Goal: Complete application form: Complete application form

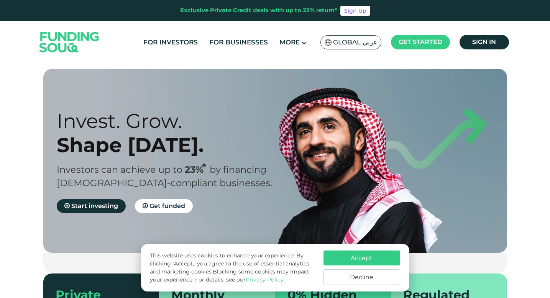
click at [378, 257] on button "Accept" at bounding box center [362, 258] width 77 height 15
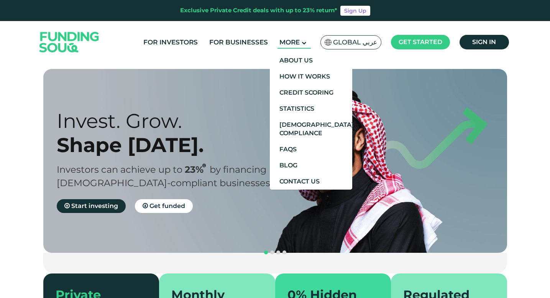
click at [294, 42] on span "More" at bounding box center [289, 42] width 20 height 8
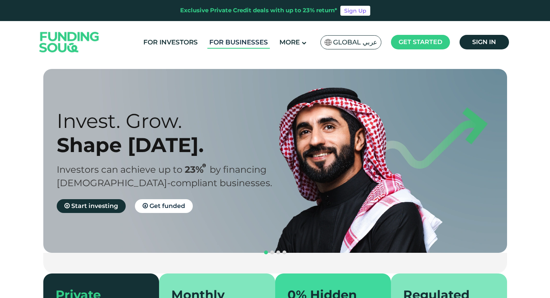
click at [229, 42] on link "For Businesses" at bounding box center [238, 42] width 62 height 13
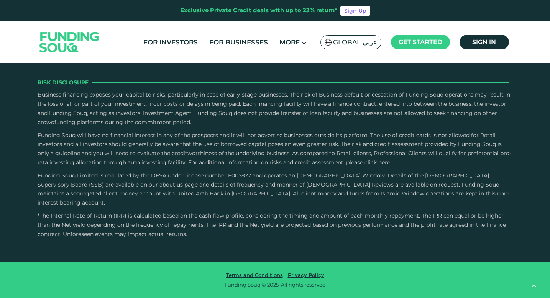
scroll to position [1630, 0]
drag, startPoint x: 452, startPoint y: 135, endPoint x: 405, endPoint y: 139, distance: 46.9
copy span "+971 558 237 344"
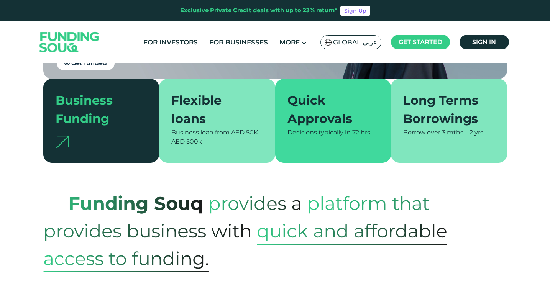
scroll to position [160, 0]
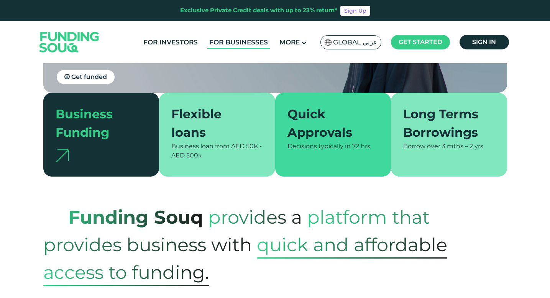
click at [232, 41] on link "For Businesses" at bounding box center [238, 42] width 62 height 13
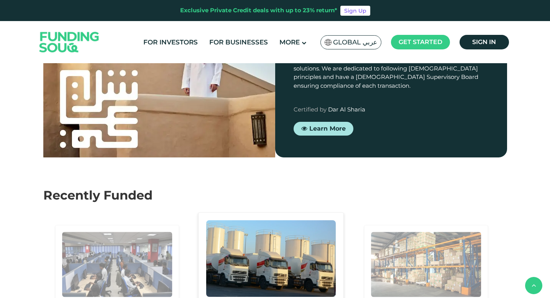
scroll to position [743, 0]
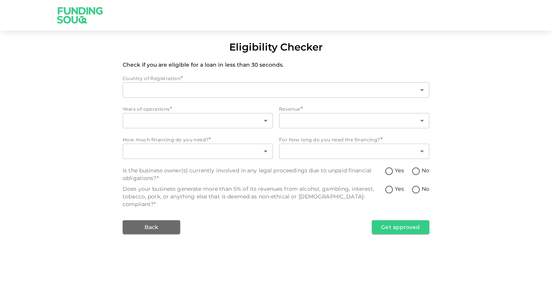
type input "1"
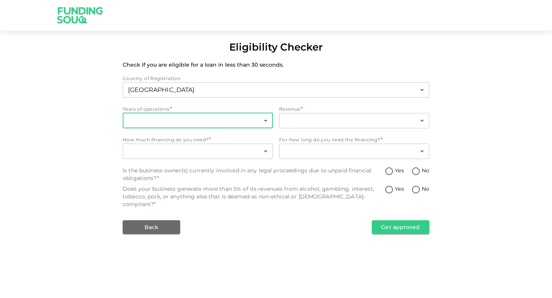
click at [209, 118] on body "Eligibility Checker Check if you are eligible for a loan in less than 30 second…" at bounding box center [276, 149] width 552 height 298
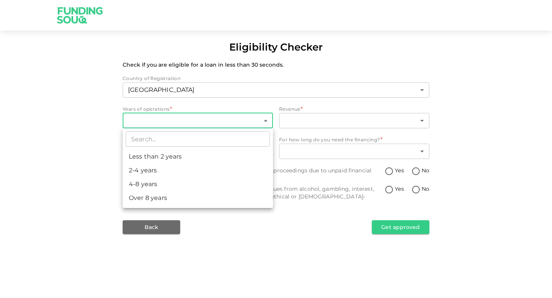
click at [187, 124] on div at bounding box center [276, 149] width 552 height 298
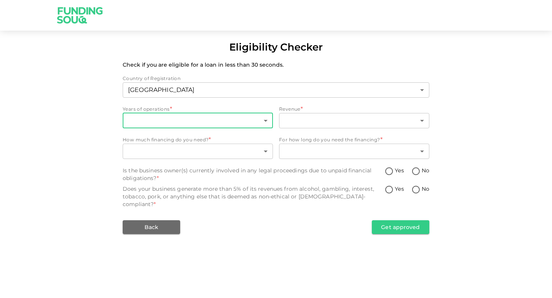
click at [187, 125] on body "Eligibility Checker Check if you are eligible for a loan in less than 30 second…" at bounding box center [276, 149] width 552 height 298
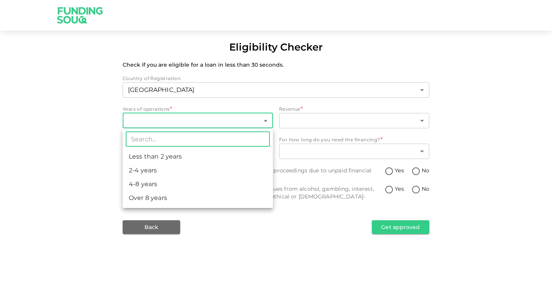
click at [168, 171] on li "2-4 years" at bounding box center [198, 171] width 150 height 14
type input "2"
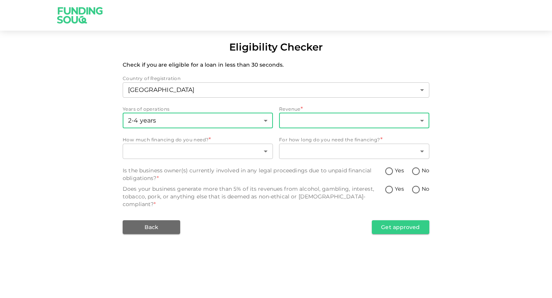
click at [321, 119] on body "Eligibility Checker Check if you are eligible for a loan in less than 30 second…" at bounding box center [276, 149] width 552 height 298
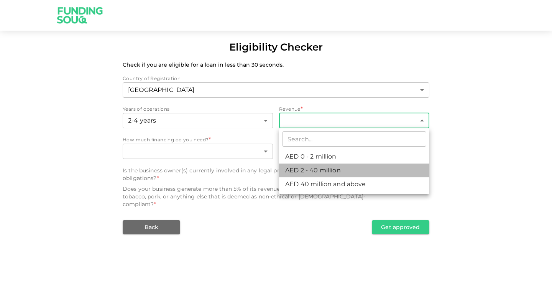
click at [320, 173] on li "AED 2 - 40 million" at bounding box center [354, 171] width 150 height 14
type input "2"
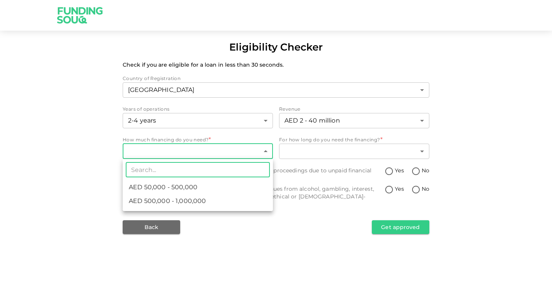
click at [221, 154] on body "Eligibility Checker Check if you are eligible for a loan in less than 30 second…" at bounding box center [276, 149] width 552 height 298
click at [201, 190] on li "AED 50,000 - 500,000" at bounding box center [198, 188] width 150 height 14
type input "1"
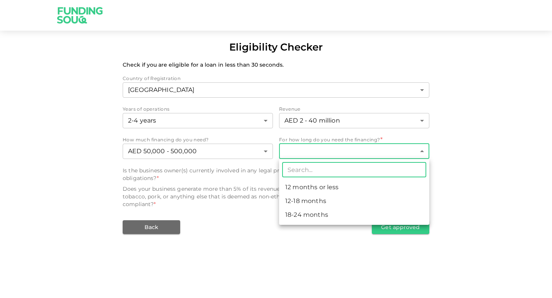
click at [343, 153] on body "Eligibility Checker Check if you are eligible for a loan in less than 30 second…" at bounding box center [276, 149] width 552 height 298
click at [335, 189] on li "12 months or less" at bounding box center [354, 188] width 150 height 14
type input "1"
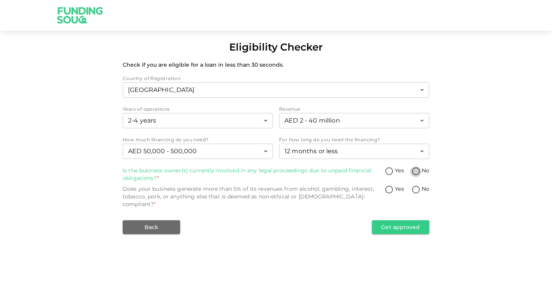
click at [415, 171] on input "No" at bounding box center [416, 172] width 12 height 10
radio input "true"
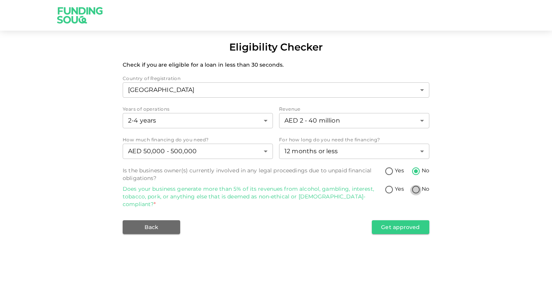
click at [416, 190] on input "No" at bounding box center [416, 190] width 12 height 10
radio input "true"
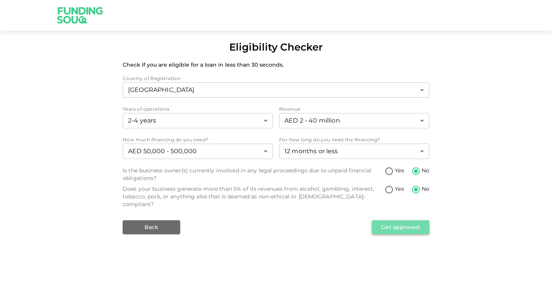
click at [408, 222] on button "Get approved" at bounding box center [401, 227] width 58 height 14
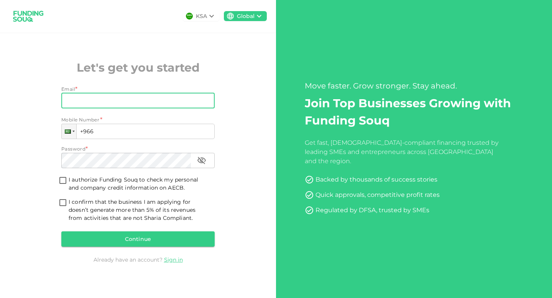
click at [146, 101] on input "Email" at bounding box center [133, 100] width 145 height 15
type input "[EMAIL_ADDRESS][DOMAIN_NAME]"
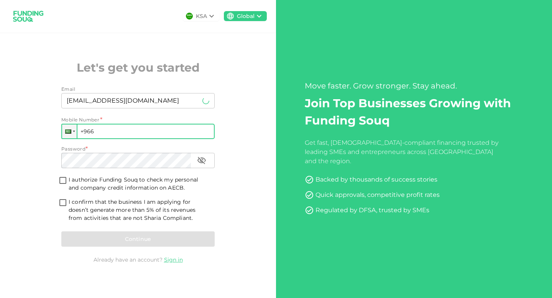
click at [102, 131] on input "+966" at bounding box center [137, 131] width 153 height 15
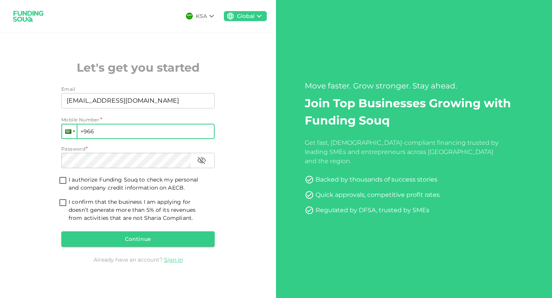
click at [69, 133] on div at bounding box center [68, 132] width 6 height 4
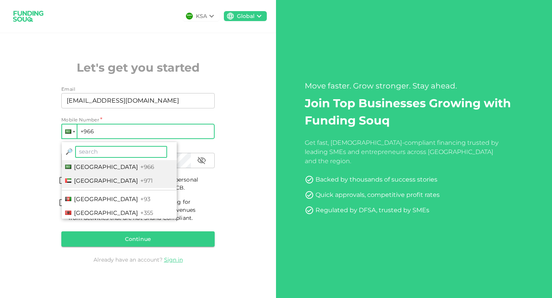
click at [77, 179] on span "United Arab Emirates" at bounding box center [106, 180] width 64 height 7
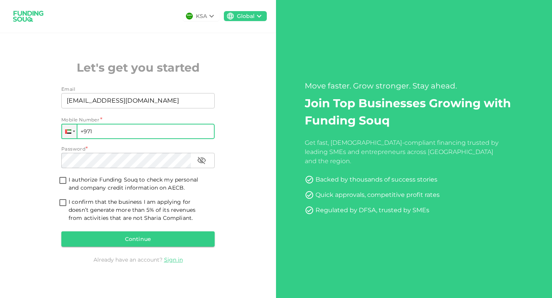
click at [100, 133] on input "+971" at bounding box center [137, 131] width 153 height 15
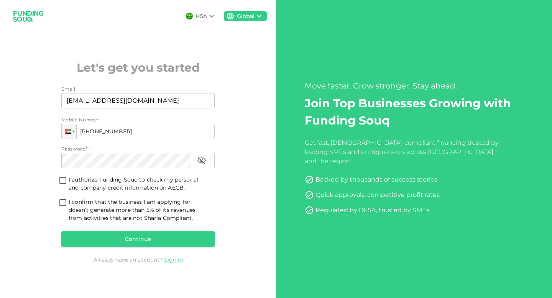
type input "+971 508 214 588"
click at [62, 179] on input "I authorize Funding Souq to check my personal and company credit information on…" at bounding box center [63, 181] width 12 height 10
checkbox input "true"
click at [63, 202] on input "I confirm that the business I am applying for doesn’t generate more than 5% of …" at bounding box center [63, 203] width 12 height 10
checkbox input "true"
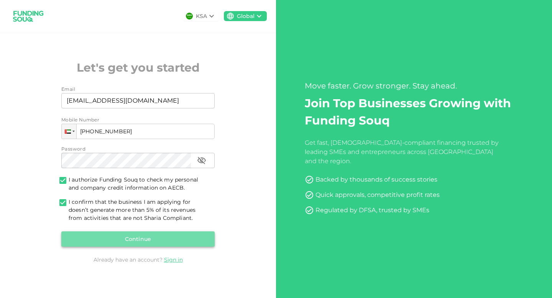
click at [126, 239] on button "Continue" at bounding box center [137, 239] width 153 height 15
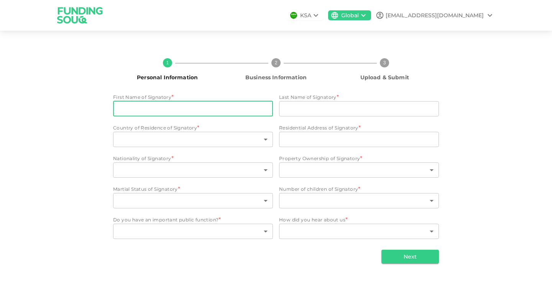
click at [129, 112] on input "First Name of Signatory" at bounding box center [193, 108] width 160 height 15
type input "Shireen"
type input "Tahmasebihajivand"
type input "United Arab Emirates"
type input "NO.1204,Damac Maison prive"
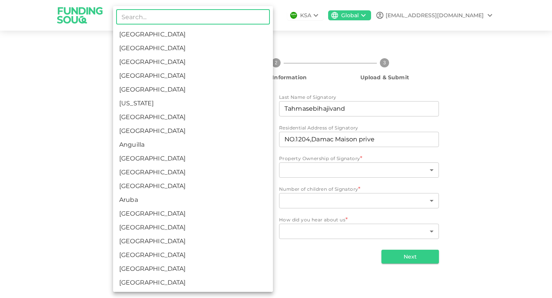
click at [177, 139] on body "KSA Global Shirintt2001@gmail.com 1 Personal Information 2 Business Information…" at bounding box center [276, 149] width 552 height 298
click at [59, 105] on div at bounding box center [276, 149] width 552 height 298
click at [254, 144] on body "KSA Global Shirintt2001@gmail.com 1 Personal Information 2 Business Information…" at bounding box center [276, 149] width 552 height 298
click at [194, 19] on input "text" at bounding box center [193, 16] width 154 height 15
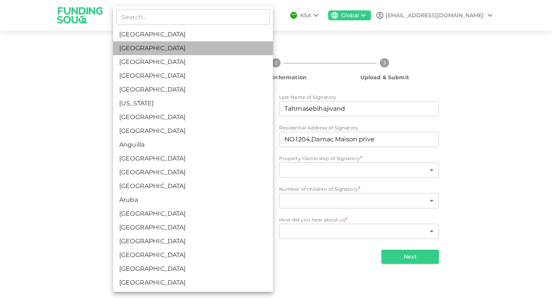
click at [140, 48] on li "United Arab Emirates" at bounding box center [193, 48] width 160 height 14
type input "2"
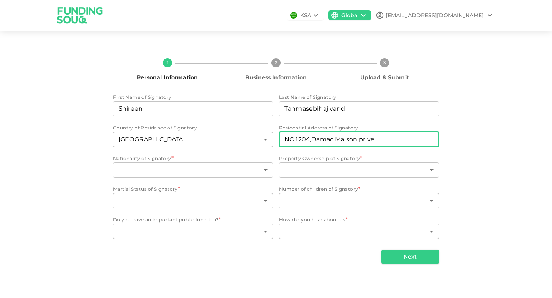
click at [403, 140] on input "NO.1204,Damac Maison prive" at bounding box center [359, 139] width 160 height 15
click at [326, 139] on input "NO.1811 Sabata Tower 3 ," at bounding box center [359, 139] width 160 height 15
click at [357, 141] on input "NO.1811 Saba Tower 3 ," at bounding box center [359, 139] width 160 height 15
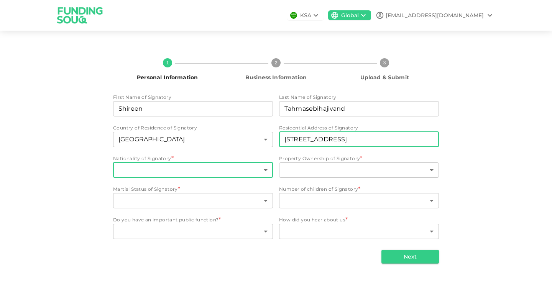
type input "NO.1811 Saba Tower 3 , Cluster Q,JLT"
click at [231, 174] on body "KSA Global Shirintt2001@gmail.com 1 Personal Information 2 Business Information…" at bounding box center [276, 149] width 552 height 298
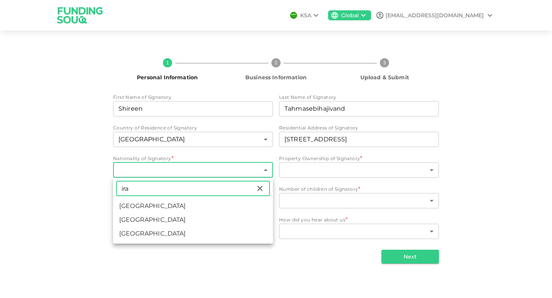
type input "ira"
click at [151, 219] on li "Iran" at bounding box center [193, 220] width 160 height 14
type input "90"
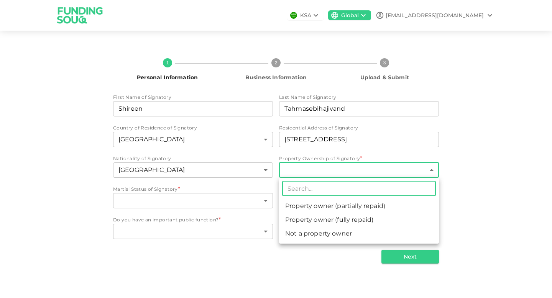
click at [348, 169] on body "KSA Global Shirintt2001@gmail.com 1 Personal Information 2 Business Information…" at bounding box center [276, 149] width 552 height 298
click at [348, 237] on li "Not a property owner" at bounding box center [359, 234] width 160 height 14
type input "3"
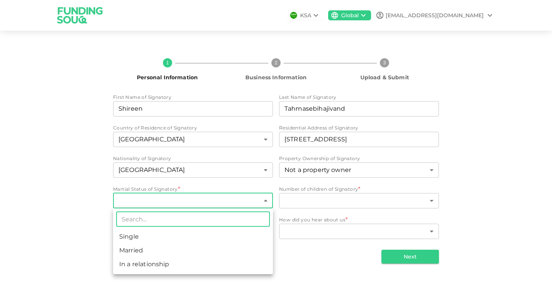
click at [186, 204] on body "KSA Global Shirintt2001@gmail.com 1 Personal Information 2 Business Information…" at bounding box center [276, 149] width 552 height 298
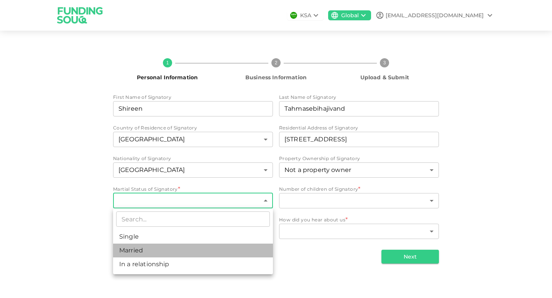
click at [179, 255] on li "Married" at bounding box center [193, 251] width 160 height 14
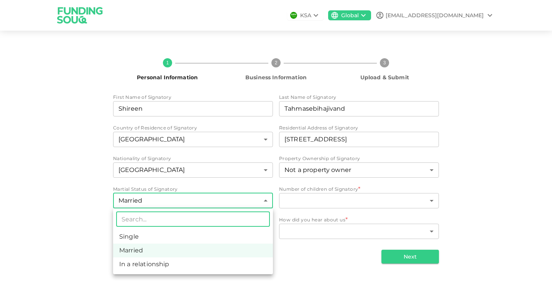
click at [234, 203] on body "KSA Global Shirintt2001@gmail.com 1 Personal Information 2 Business Information…" at bounding box center [276, 149] width 552 height 298
click at [213, 269] on li "In a relationship" at bounding box center [193, 265] width 160 height 14
type input "3"
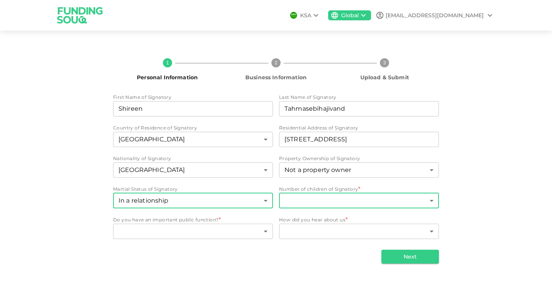
click at [322, 201] on body "KSA Global Shirintt2001@gmail.com 1 Personal Information 2 Business Information…" at bounding box center [276, 149] width 552 height 298
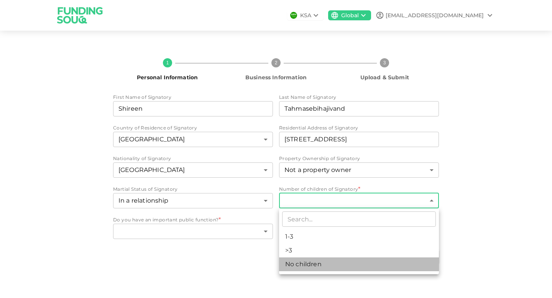
click at [309, 265] on li "No children" at bounding box center [359, 265] width 160 height 14
type input "3"
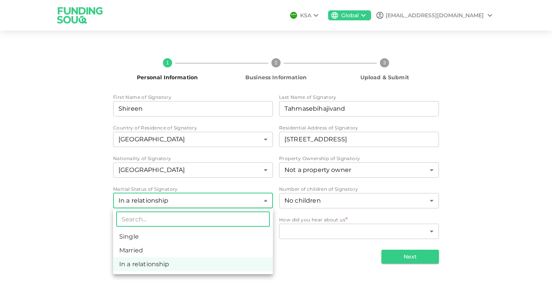
click at [194, 202] on body "KSA Global Shirintt2001@gmail.com 1 Personal Information 2 Business Information…" at bounding box center [276, 149] width 552 height 298
click at [178, 251] on li "Married" at bounding box center [193, 251] width 160 height 14
type input "2"
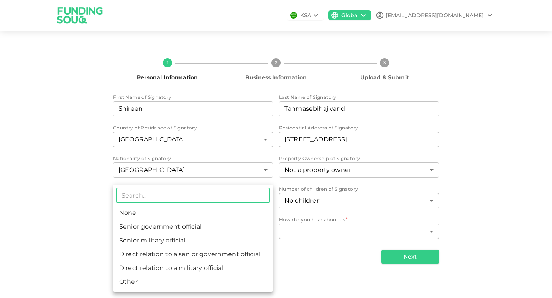
click at [181, 233] on body "KSA Global Shirintt2001@gmail.com 1 Personal Information 2 Business Information…" at bounding box center [276, 149] width 552 height 298
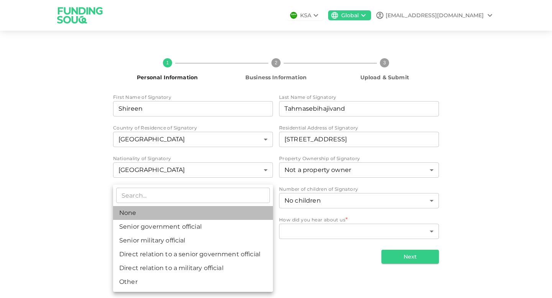
click at [170, 216] on li "None" at bounding box center [193, 213] width 160 height 14
type input "1"
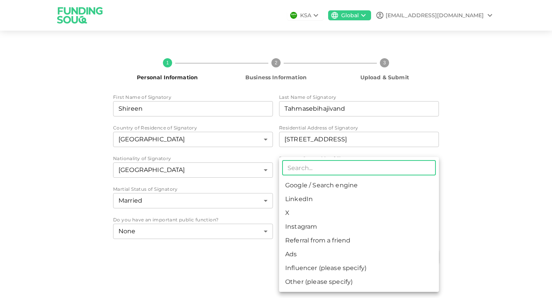
click at [303, 233] on body "KSA Global Shirintt2001@gmail.com 1 Personal Information 2 Business Information…" at bounding box center [276, 149] width 552 height 298
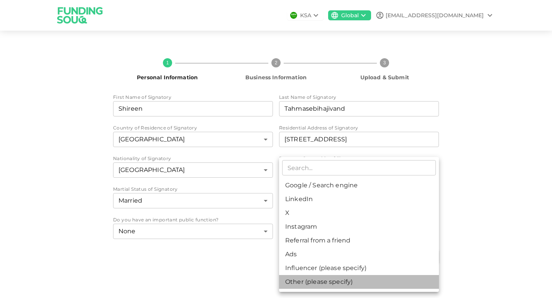
click at [314, 282] on li "Other (please specify)" at bounding box center [359, 282] width 160 height 14
type input "8"
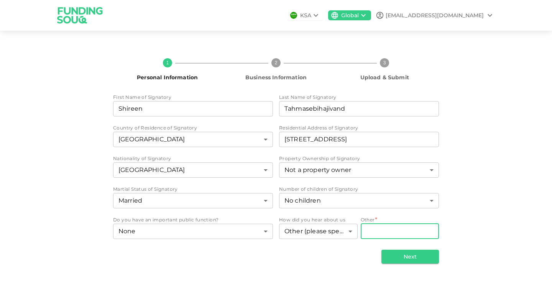
click at [377, 228] on input "Other" at bounding box center [400, 231] width 79 height 15
type input "C"
type input "G"
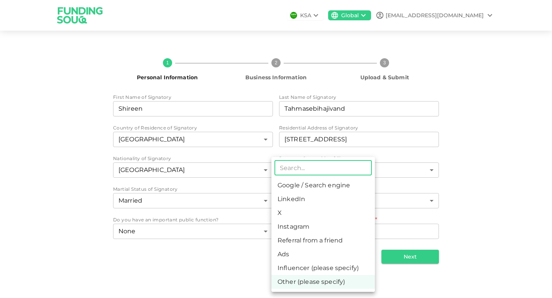
click at [335, 232] on body "KSA Global Shirintt2001@gmail.com 1 Personal Information 2 Business Information…" at bounding box center [276, 149] width 552 height 298
click at [307, 213] on li "X" at bounding box center [323, 213] width 104 height 14
type input "4"
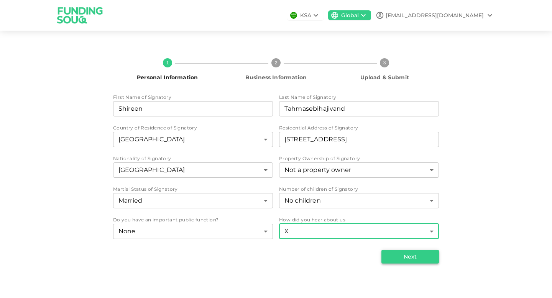
click at [417, 259] on button "Next" at bounding box center [410, 257] width 58 height 14
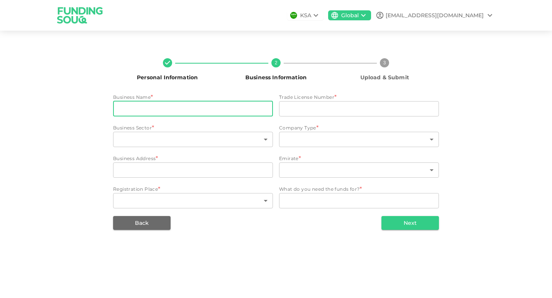
click at [237, 110] on input "businessName" at bounding box center [193, 108] width 160 height 15
click at [119, 109] on input "Equip Tech Goods LLC" at bounding box center [193, 108] width 160 height 15
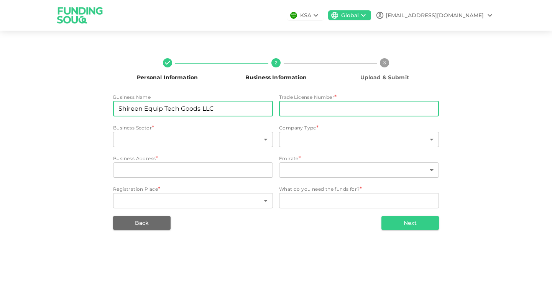
type input "Shireen Equip Tech Goods LLC"
click at [335, 113] on input "tradeLicenseNumber" at bounding box center [359, 108] width 160 height 15
click at [386, 105] on input "tradeLicenseNumber" at bounding box center [359, 108] width 160 height 15
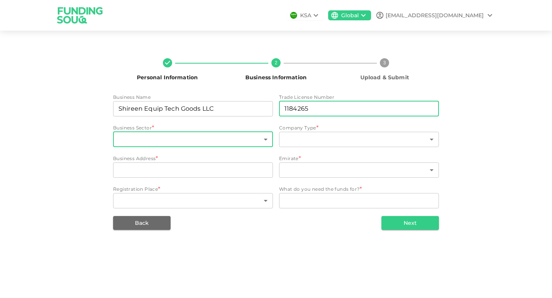
type input "1184265"
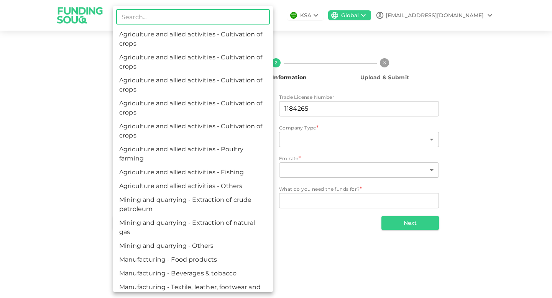
click at [249, 142] on body "KSA Global Shirintt2001@gmail.com Personal Information 2 Business Information 3…" at bounding box center [276, 149] width 552 height 298
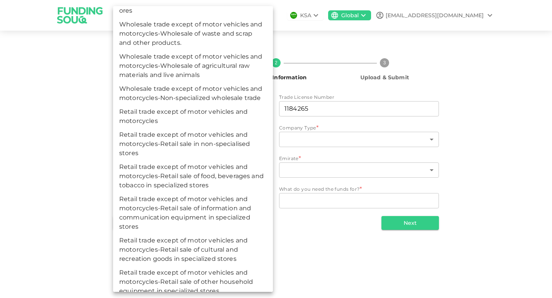
scroll to position [3482, 0]
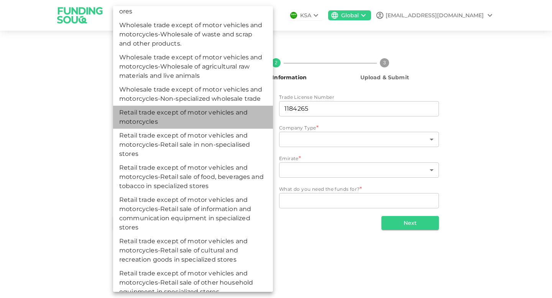
click at [178, 121] on li "Retail trade except of motor vehicles and motorcycles" at bounding box center [193, 117] width 160 height 23
type input "151"
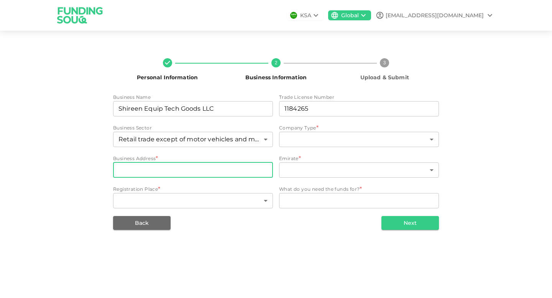
click at [155, 173] on input "businessAddress" at bounding box center [193, 170] width 160 height 15
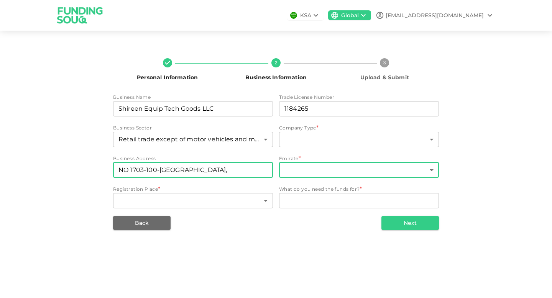
click at [226, 169] on input "NO 1703-100-Ontario Tower," at bounding box center [193, 170] width 160 height 15
type input "NO 1703-100-[GEOGRAPHIC_DATA],[GEOGRAPHIC_DATA]"
click at [325, 168] on body "KSA Global Shirintt2001@gmail.com Personal Information 2 Business Information 3…" at bounding box center [276, 149] width 552 height 298
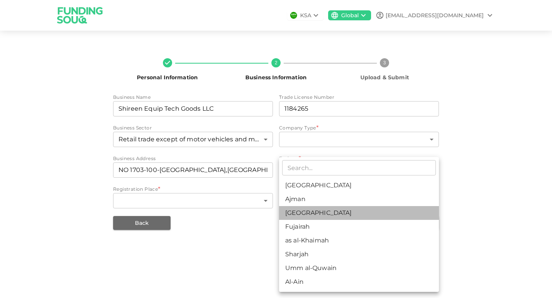
click at [322, 214] on li "[GEOGRAPHIC_DATA]" at bounding box center [359, 213] width 160 height 14
type input "3"
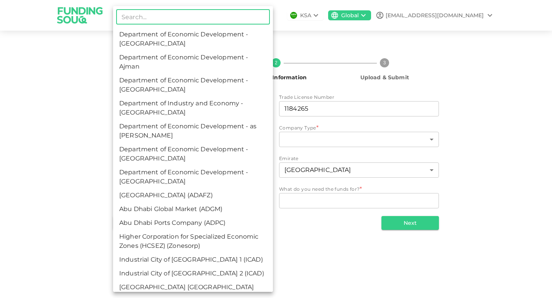
click at [187, 203] on body "KSA Global Shirintt2001@gmail.com Personal Information 2 Business Information 3…" at bounding box center [276, 149] width 552 height 298
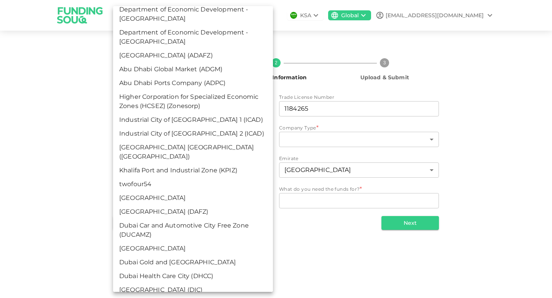
scroll to position [0, 0]
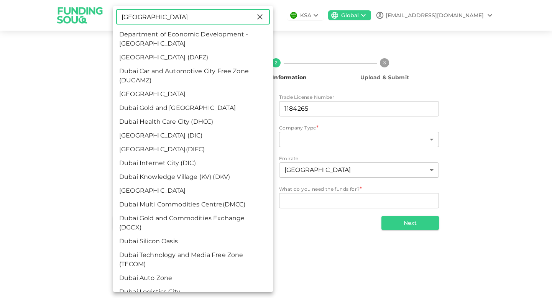
type input "dubai"
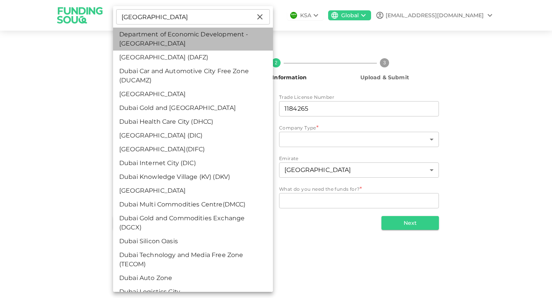
click at [197, 41] on li "Department of Economic Development - [GEOGRAPHIC_DATA]" at bounding box center [193, 39] width 160 height 23
type input "3"
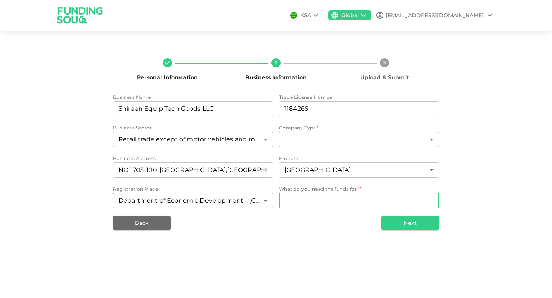
click at [332, 199] on textarea "WhatDoYouNeedFundsFor" at bounding box center [358, 200] width 149 height 9
type textarea "5"
type textarea "7"
type textarea "100,000"
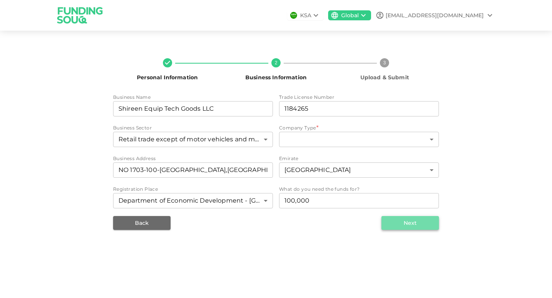
click at [428, 225] on button "Next" at bounding box center [410, 223] width 58 height 14
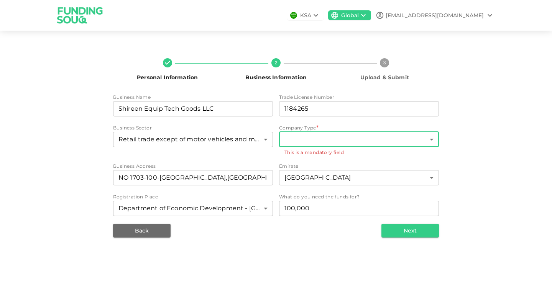
click at [324, 140] on body "KSA Global Shirintt2001@gmail.com Personal Information 2 Business Information 3…" at bounding box center [276, 149] width 552 height 298
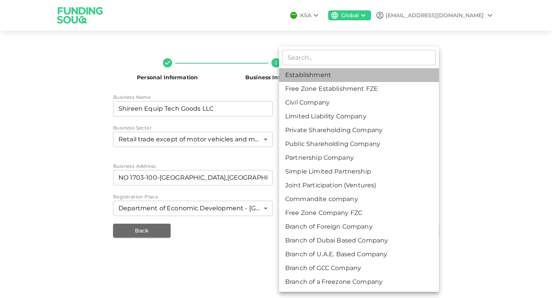
click at [343, 81] on li "Establishment" at bounding box center [359, 75] width 160 height 14
type input "1"
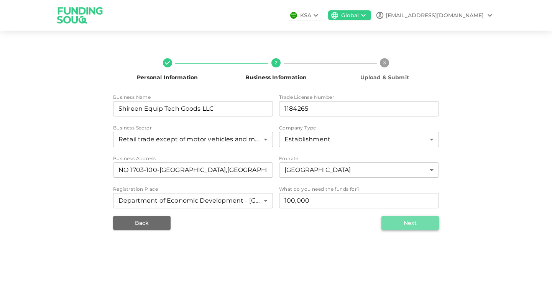
click at [432, 218] on button "Next" at bounding box center [410, 223] width 58 height 14
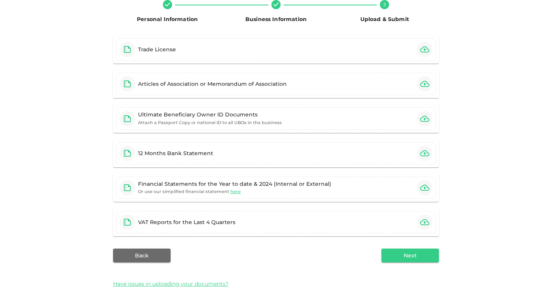
scroll to position [62, 0]
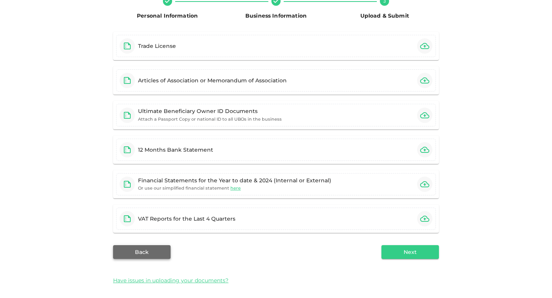
click at [140, 255] on button "Back" at bounding box center [142, 252] width 58 height 14
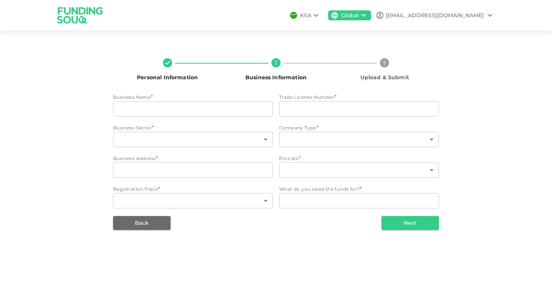
type input "Shireen Equip Tech Goods LLC"
type input "1184265"
type input "151"
type input "1"
type input "NO 1703-100-[GEOGRAPHIC_DATA],[GEOGRAPHIC_DATA]"
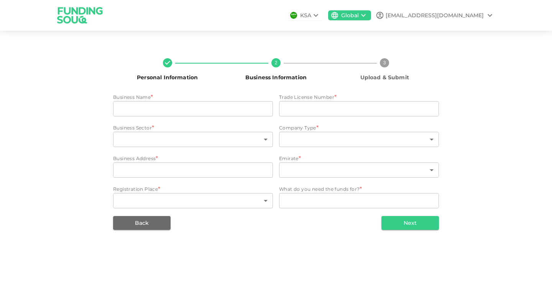
type input "3"
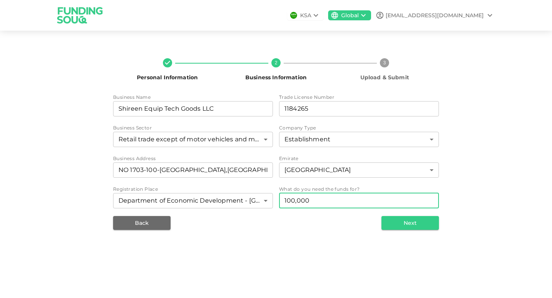
click at [320, 203] on textarea "100,000" at bounding box center [358, 200] width 149 height 9
type textarea "1"
type textarea "4"
type textarea "50,000"
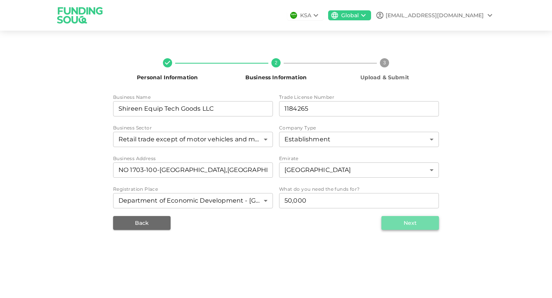
click at [427, 227] on button "Next" at bounding box center [410, 223] width 58 height 14
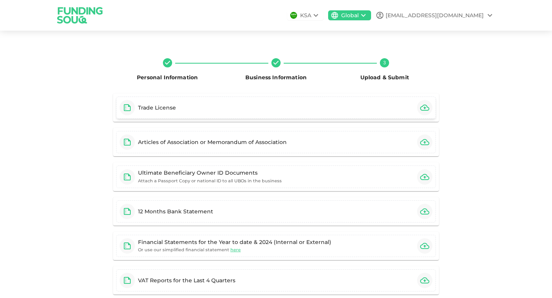
click at [207, 105] on div "Trade License" at bounding box center [276, 108] width 320 height 22
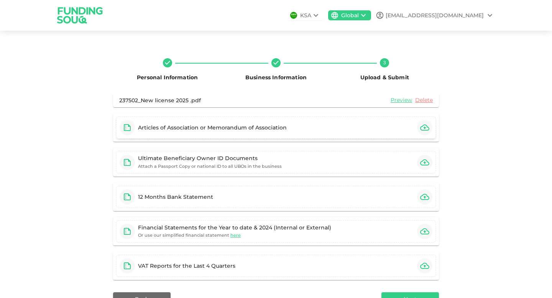
click at [201, 128] on div "Articles of Association or Memorandum of Association" at bounding box center [212, 128] width 149 height 8
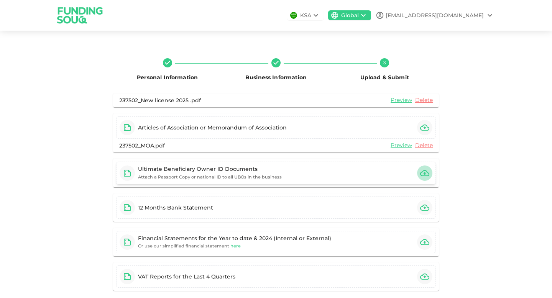
click at [426, 174] on icon "button" at bounding box center [424, 173] width 9 height 9
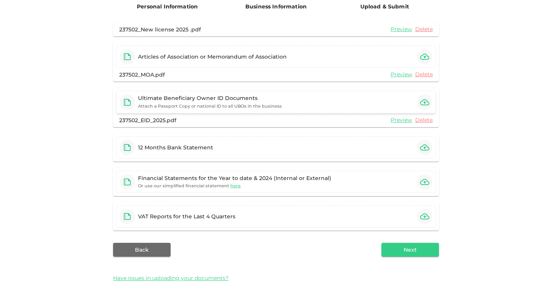
scroll to position [72, 0]
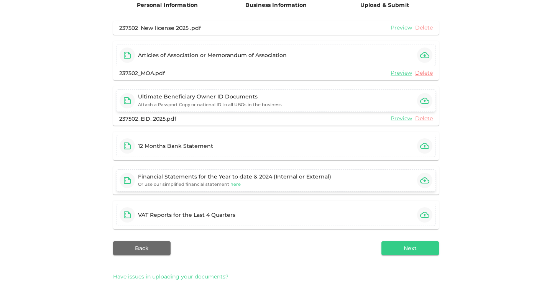
click at [233, 184] on span "here" at bounding box center [235, 184] width 10 height 5
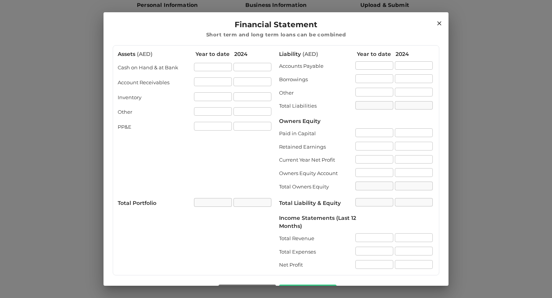
click at [440, 22] on icon at bounding box center [439, 23] width 4 height 4
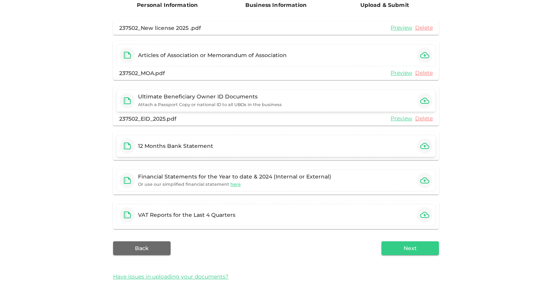
click at [427, 146] on icon "button" at bounding box center [424, 145] width 9 height 9
click at [426, 146] on icon "button" at bounding box center [424, 145] width 9 height 9
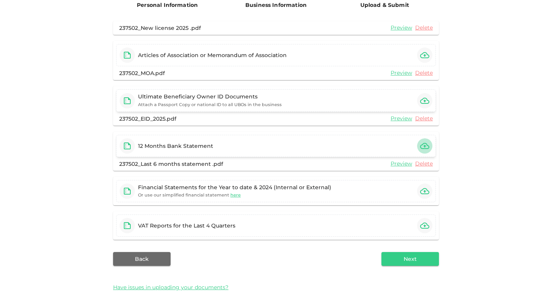
click at [422, 149] on icon "button" at bounding box center [424, 146] width 9 height 6
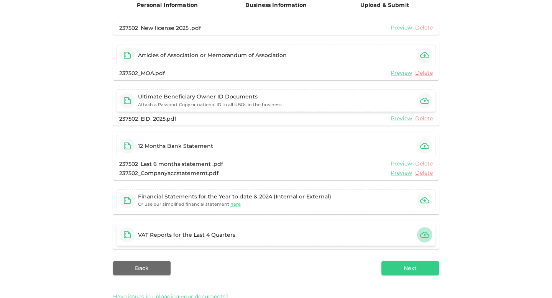
click at [425, 233] on icon "button" at bounding box center [424, 235] width 9 height 6
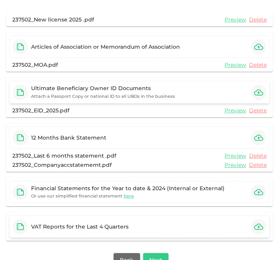
click at [257, 227] on icon "button" at bounding box center [258, 227] width 9 height 6
click at [261, 228] on icon "button" at bounding box center [258, 226] width 9 height 9
click at [257, 228] on icon "button" at bounding box center [258, 226] width 9 height 9
click at [262, 226] on icon "button" at bounding box center [258, 226] width 9 height 9
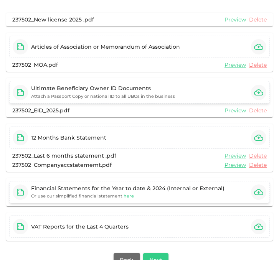
click at [127, 197] on span "here" at bounding box center [128, 195] width 10 height 5
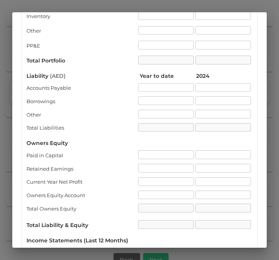
scroll to position [170, 0]
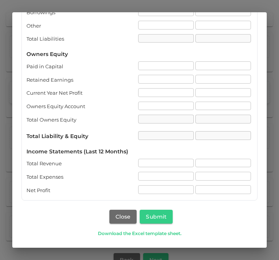
click at [156, 233] on link "Download the Excel template sheet." at bounding box center [140, 233] width 84 height 7
click at [164, 233] on link "Download the Excel template sheet." at bounding box center [140, 233] width 84 height 7
click at [125, 216] on button "Close" at bounding box center [123, 217] width 28 height 14
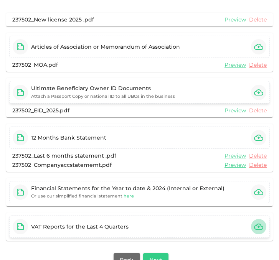
click at [260, 226] on icon "button" at bounding box center [258, 226] width 9 height 9
click at [257, 227] on icon "button" at bounding box center [258, 226] width 9 height 9
click at [259, 226] on icon "button" at bounding box center [258, 226] width 9 height 9
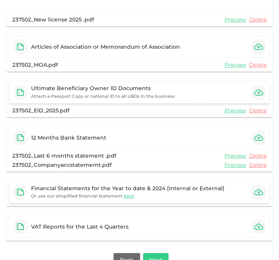
click at [259, 192] on icon "button" at bounding box center [258, 192] width 9 height 6
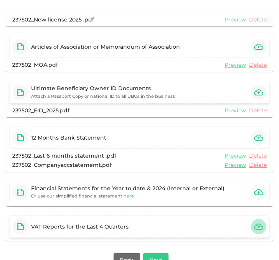
click at [260, 226] on icon "button" at bounding box center [258, 226] width 9 height 9
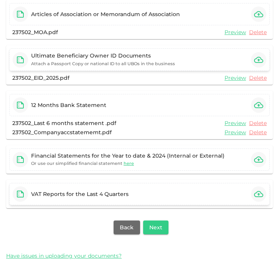
scroll to position [116, 0]
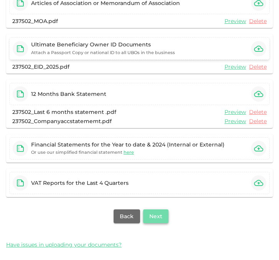
click at [159, 220] on button "Next" at bounding box center [155, 216] width 25 height 14
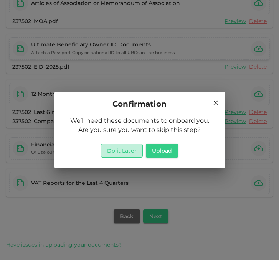
click at [120, 154] on button "Do it Later" at bounding box center [122, 151] width 42 height 14
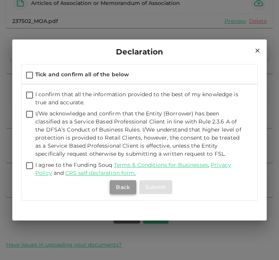
click at [122, 186] on button "Back" at bounding box center [123, 187] width 26 height 14
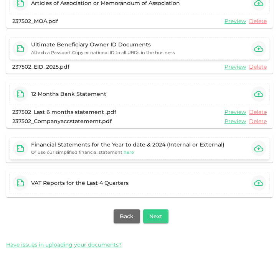
click at [127, 154] on span "here" at bounding box center [128, 152] width 10 height 5
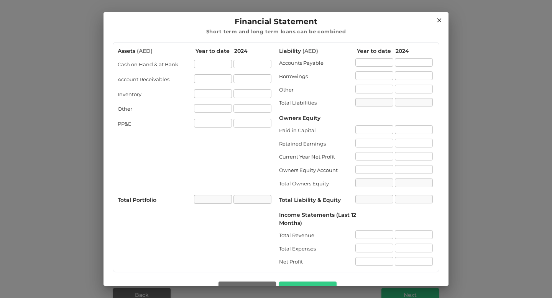
scroll to position [3, 0]
click at [439, 21] on icon at bounding box center [439, 21] width 4 height 4
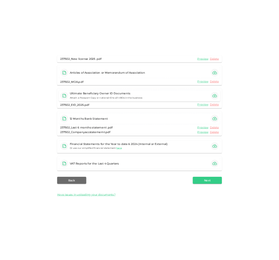
scroll to position [92, 0]
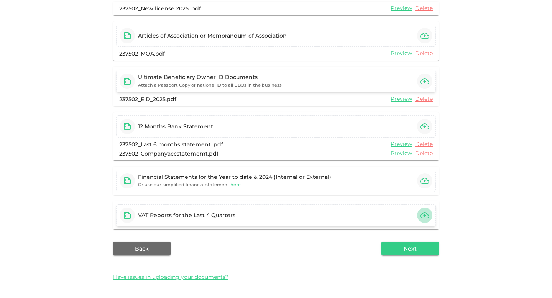
click at [426, 217] on icon "button" at bounding box center [424, 215] width 9 height 9
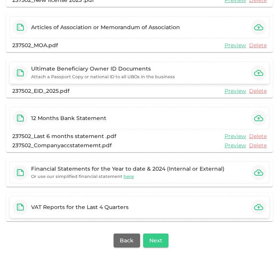
click at [258, 204] on icon "button" at bounding box center [258, 207] width 9 height 6
click at [258, 166] on button "button" at bounding box center [258, 172] width 15 height 15
click at [259, 205] on icon "button" at bounding box center [258, 206] width 9 height 9
click at [256, 210] on icon "button" at bounding box center [258, 206] width 9 height 9
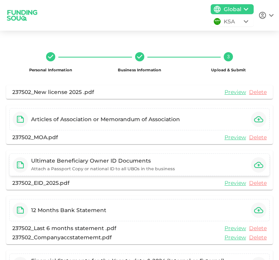
click at [241, 21] on div "KSA" at bounding box center [233, 22] width 18 height 8
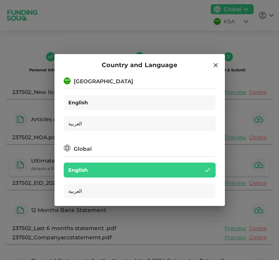
click at [141, 102] on div "English" at bounding box center [140, 102] width 152 height 15
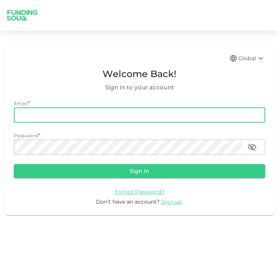
click at [120, 114] on input "email" at bounding box center [139, 114] width 251 height 15
type input "[EMAIL_ADDRESS][DOMAIN_NAME]"
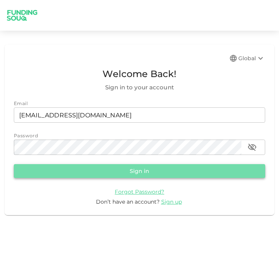
click at [188, 170] on button "Sign in" at bounding box center [139, 171] width 251 height 14
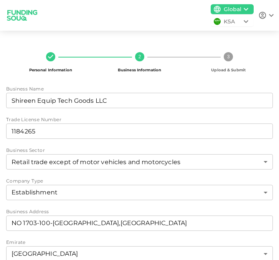
scroll to position [90, 0]
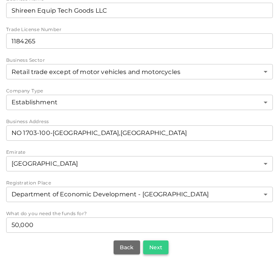
click at [160, 245] on button "Next" at bounding box center [155, 247] width 25 height 14
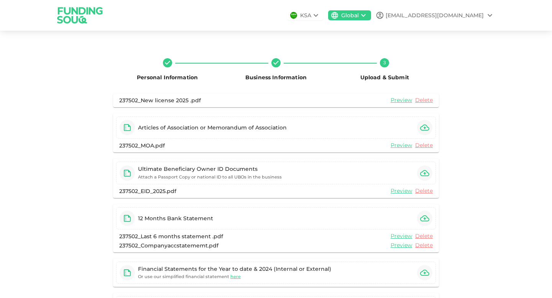
click at [278, 15] on icon at bounding box center [315, 15] width 9 height 9
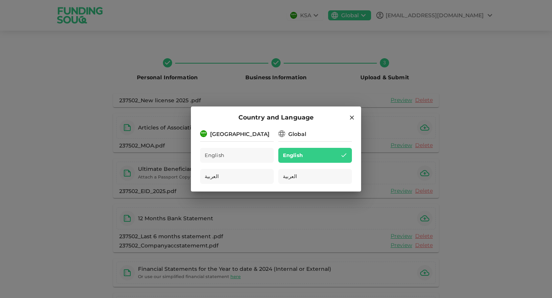
click at [278, 118] on icon at bounding box center [352, 118] width 4 height 4
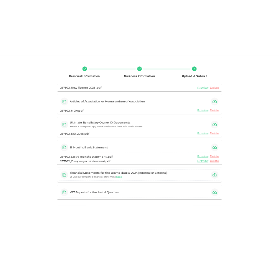
scroll to position [92, 0]
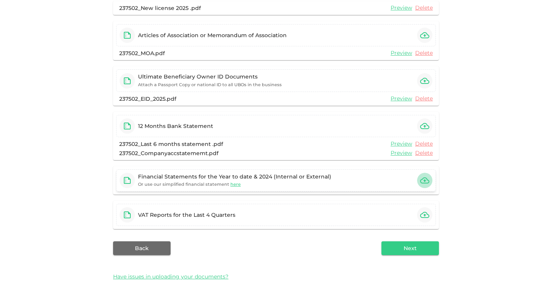
click at [278, 180] on icon "button" at bounding box center [424, 180] width 9 height 6
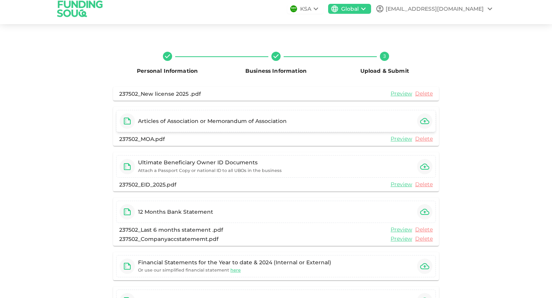
scroll to position [0, 0]
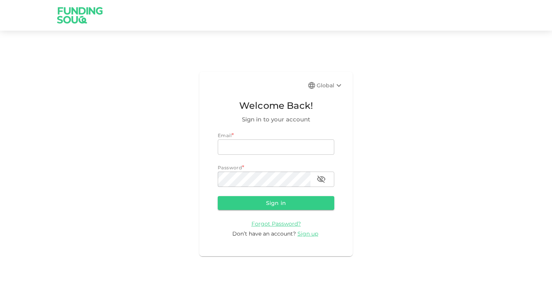
click at [263, 156] on div "Email * email email Password * password password" at bounding box center [276, 159] width 117 height 55
click at [264, 155] on div "Email * email email Password * password password" at bounding box center [276, 159] width 117 height 55
click at [266, 151] on input "email" at bounding box center [276, 147] width 117 height 15
type input "[EMAIL_ADDRESS][DOMAIN_NAME]"
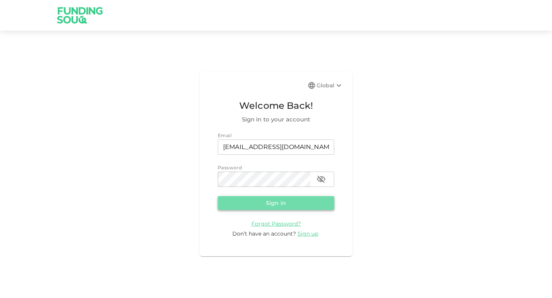
click at [263, 203] on button "Sign in" at bounding box center [276, 203] width 117 height 14
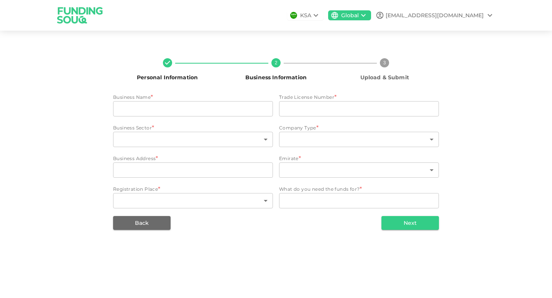
type input "Shireen Equip Tech Goods LLC"
type input "1184265"
type input "151"
type input "1"
type input "NO 1703-100-[GEOGRAPHIC_DATA],[GEOGRAPHIC_DATA]"
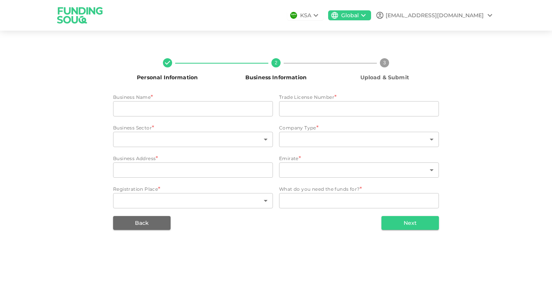
type input "3"
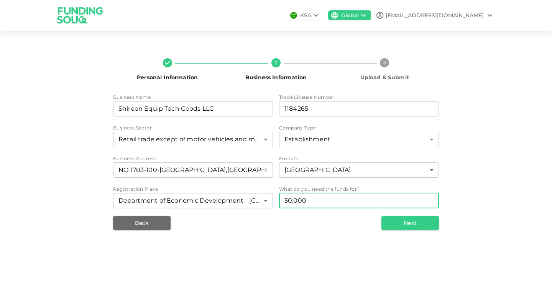
click at [328, 197] on textarea "50,000" at bounding box center [358, 200] width 149 height 9
type textarea "5"
type textarea "75000"
click at [389, 220] on button "Next" at bounding box center [410, 223] width 58 height 14
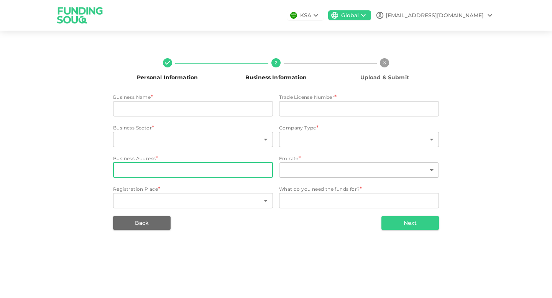
type input "Shireen Equip Tech Goods LLC"
type input "1184265"
type input "151"
type input "1"
type input "NO 1703-100-[GEOGRAPHIC_DATA],[GEOGRAPHIC_DATA]"
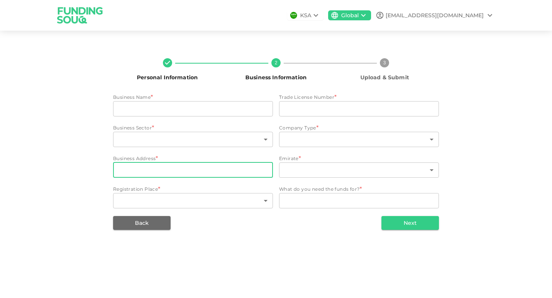
type input "3"
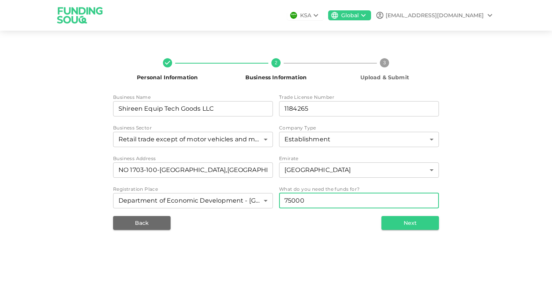
click at [333, 199] on textarea "75000" at bounding box center [358, 200] width 149 height 9
type textarea "75000AED"
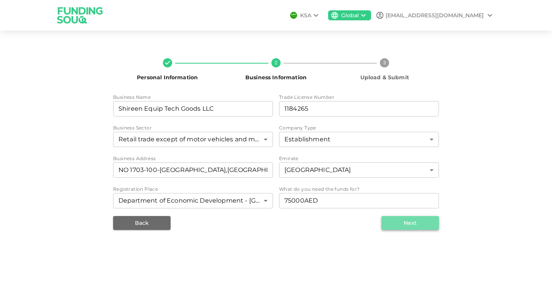
click at [400, 219] on button "Next" at bounding box center [410, 223] width 58 height 14
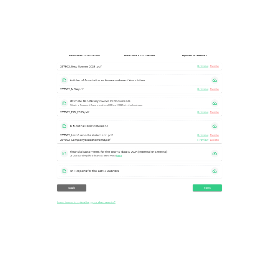
scroll to position [85, 0]
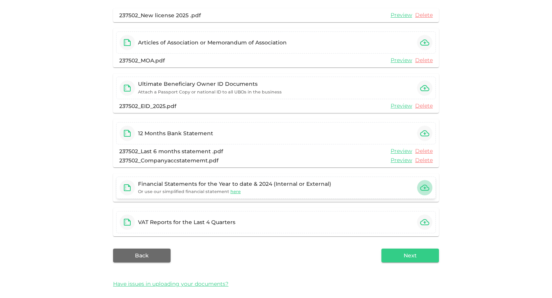
click at [423, 188] on icon "button" at bounding box center [424, 187] width 9 height 9
click at [425, 192] on icon "button" at bounding box center [424, 187] width 9 height 9
click at [430, 191] on button "button" at bounding box center [424, 187] width 15 height 15
click at [423, 191] on icon "button" at bounding box center [424, 187] width 9 height 9
click at [427, 192] on icon "button" at bounding box center [424, 187] width 9 height 9
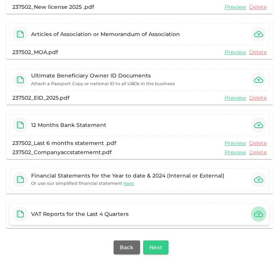
click at [260, 213] on icon "button" at bounding box center [258, 213] width 9 height 9
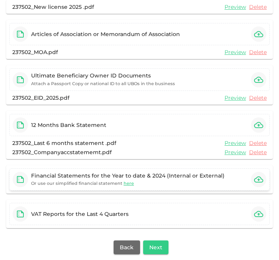
click at [257, 181] on icon "button" at bounding box center [258, 179] width 9 height 9
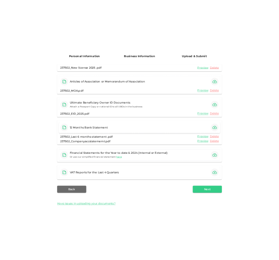
scroll to position [76, 0]
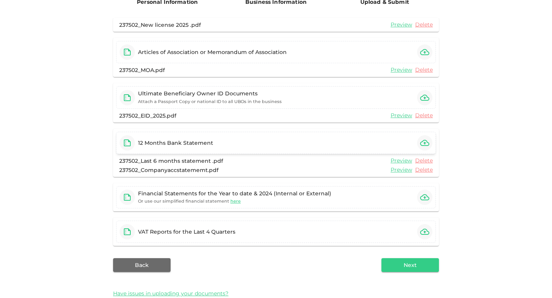
click at [428, 138] on icon "button" at bounding box center [424, 142] width 9 height 9
click at [427, 225] on button "button" at bounding box center [424, 231] width 15 height 15
click at [426, 199] on icon "button" at bounding box center [424, 197] width 9 height 9
click at [232, 202] on span "here" at bounding box center [235, 201] width 10 height 5
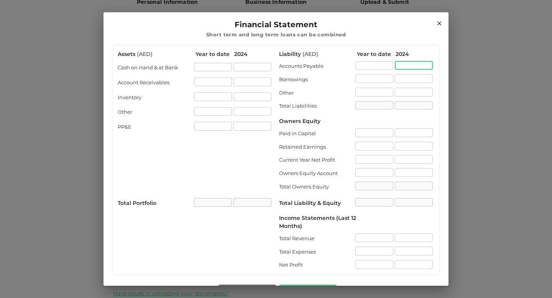
click at [402, 62] on input "liability.accountPayable[1].value" at bounding box center [414, 65] width 38 height 9
click at [443, 23] on h2 "Financial Statement Short term and long term loans can be combined" at bounding box center [276, 28] width 345 height 33
click at [438, 23] on icon at bounding box center [439, 23] width 7 height 7
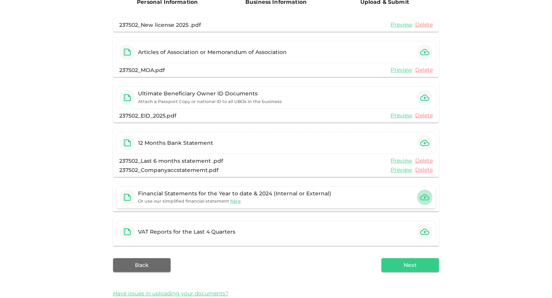
click at [423, 198] on icon "button" at bounding box center [424, 197] width 9 height 9
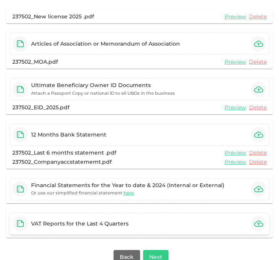
click at [258, 228] on icon "button" at bounding box center [258, 223] width 9 height 9
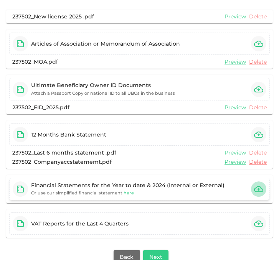
click at [259, 190] on icon "button" at bounding box center [258, 188] width 9 height 9
click at [120, 183] on div "Financial Statements for the Year to date & 2024 (Internal or External)" at bounding box center [127, 185] width 193 height 8
click at [261, 185] on icon "button" at bounding box center [258, 188] width 9 height 9
click at [257, 190] on icon "button" at bounding box center [258, 188] width 9 height 9
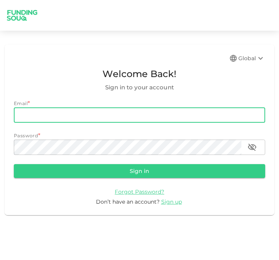
click at [147, 120] on input "email" at bounding box center [139, 114] width 251 height 15
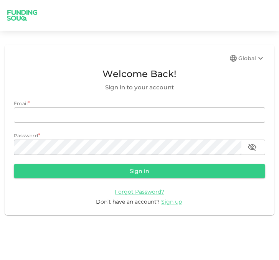
type input "[EMAIL_ADDRESS][DOMAIN_NAME]"
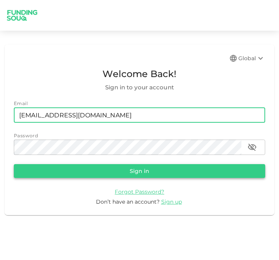
click at [195, 169] on button "Sign in" at bounding box center [139, 171] width 251 height 14
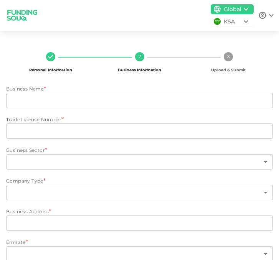
type input "Shireen Equip Tech Goods LLC"
type input "1184265"
type input "151"
type input "1"
type input "NO 1703-100-[GEOGRAPHIC_DATA],[GEOGRAPHIC_DATA]"
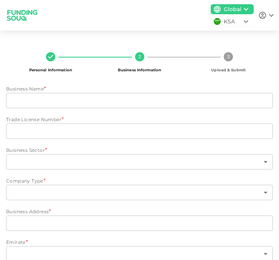
type input "3"
type textarea "75000AED"
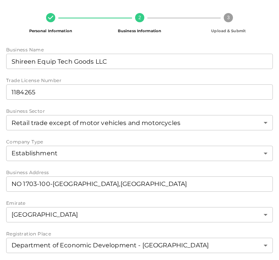
scroll to position [90, 0]
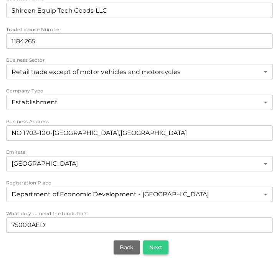
click at [157, 246] on button "Next" at bounding box center [155, 247] width 25 height 14
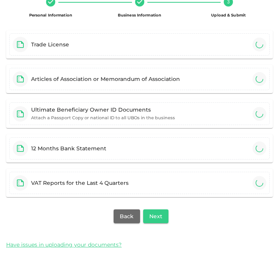
scroll to position [90, 0]
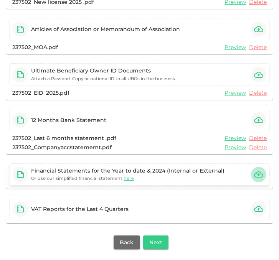
click at [258, 172] on icon "button" at bounding box center [258, 174] width 9 height 9
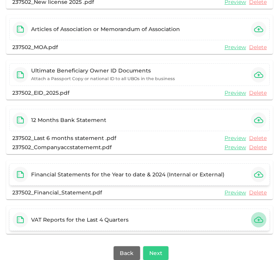
click at [260, 220] on icon "button" at bounding box center [258, 219] width 9 height 9
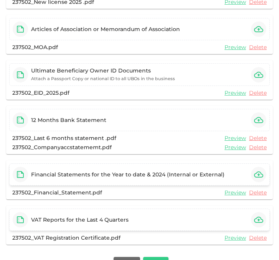
click at [160, 253] on div "237502_New license 2025 .pdf Preview Delete Articles of Association or Memorand…" at bounding box center [139, 148] width 266 height 306
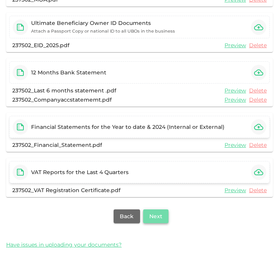
click at [156, 217] on button "Next" at bounding box center [155, 216] width 25 height 14
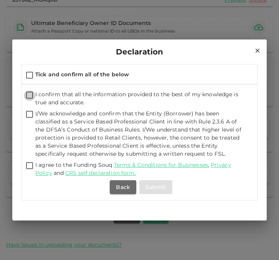
click at [28, 94] on input "I confirm that all the information provided to the best of my knowledge is true…" at bounding box center [30, 95] width 12 height 10
checkbox input "true"
click at [28, 76] on input "Tick and confirm all of the below" at bounding box center [30, 76] width 12 height 10
checkbox input "true"
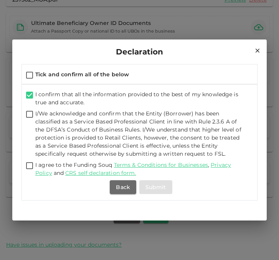
checkbox input "true"
click at [163, 185] on button "Submit" at bounding box center [155, 187] width 33 height 14
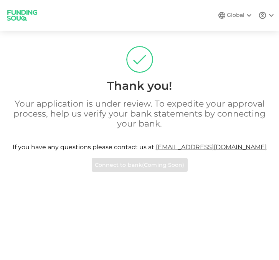
click at [159, 164] on div "Your application is under review. To expedite your approval process, help us ve…" at bounding box center [139, 135] width 266 height 73
